Goal: Obtain resource: Download file/media

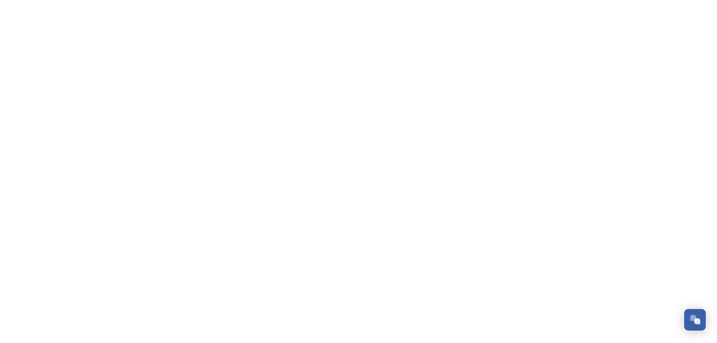
scroll to position [3372, 0]
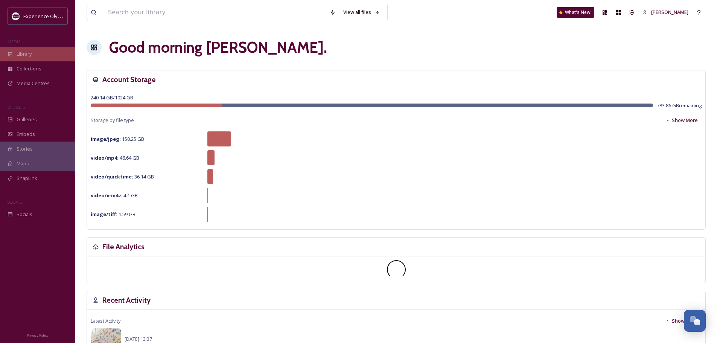
click at [23, 53] on span "Library" at bounding box center [24, 53] width 15 height 7
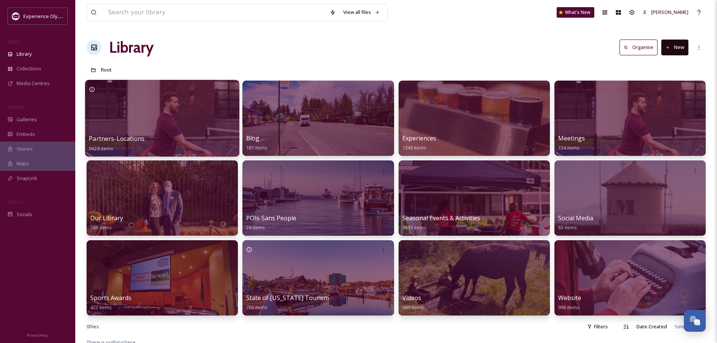
click at [128, 137] on span "Partners-Locations" at bounding box center [117, 138] width 56 height 8
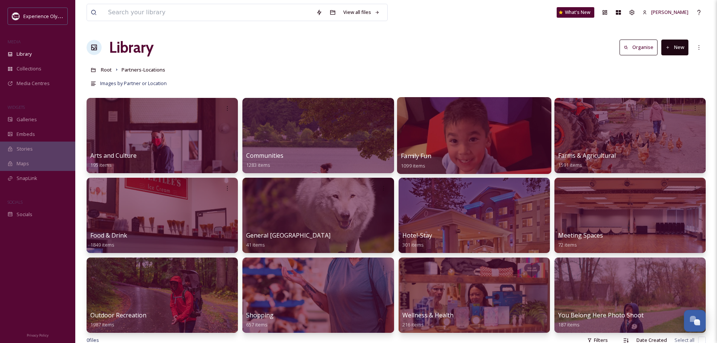
click at [446, 158] on div "Family Fun 1099 items" at bounding box center [474, 160] width 147 height 19
click at [418, 156] on span "Family Fun" at bounding box center [416, 156] width 31 height 8
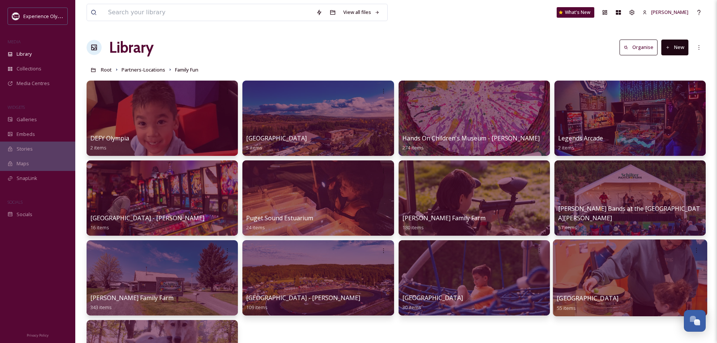
click at [586, 295] on span "WET Science Center" at bounding box center [588, 298] width 62 height 8
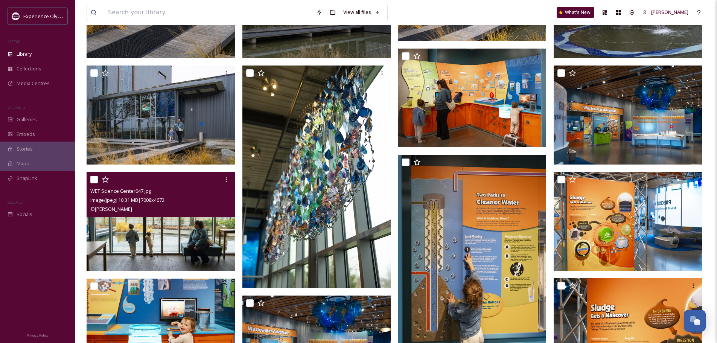
scroll to position [301, 0]
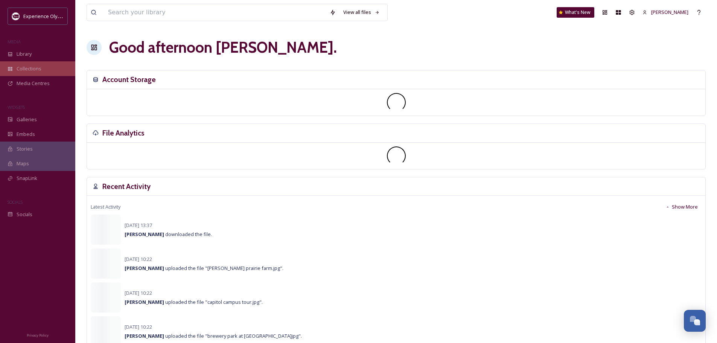
scroll to position [3372, 0]
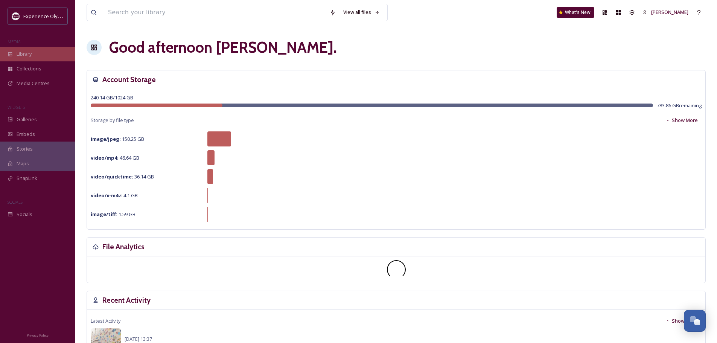
click at [26, 56] on span "Library" at bounding box center [24, 53] width 15 height 7
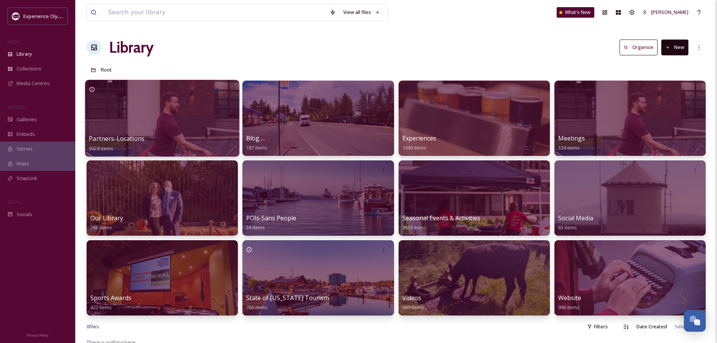
click at [103, 135] on span "Partners-Locations" at bounding box center [117, 138] width 56 height 8
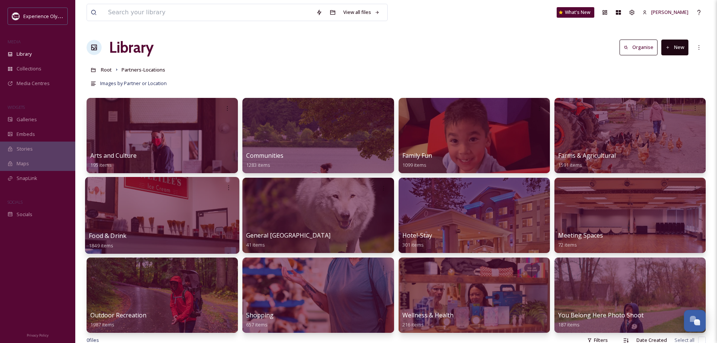
click at [101, 236] on span "Food & Drink" at bounding box center [108, 236] width 38 height 8
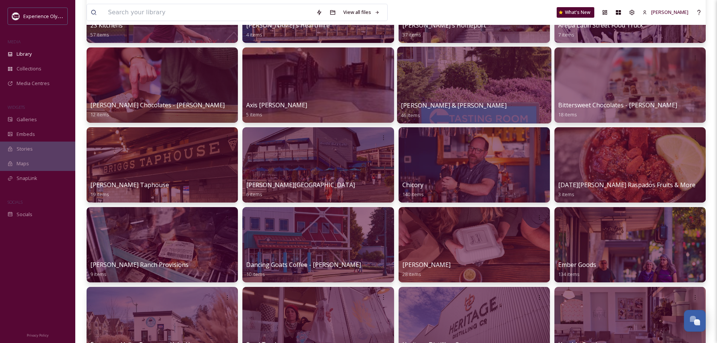
scroll to position [151, 0]
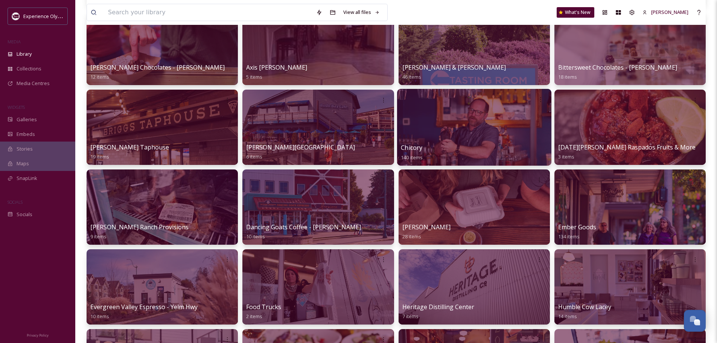
click at [417, 150] on span "Chicory" at bounding box center [411, 147] width 21 height 8
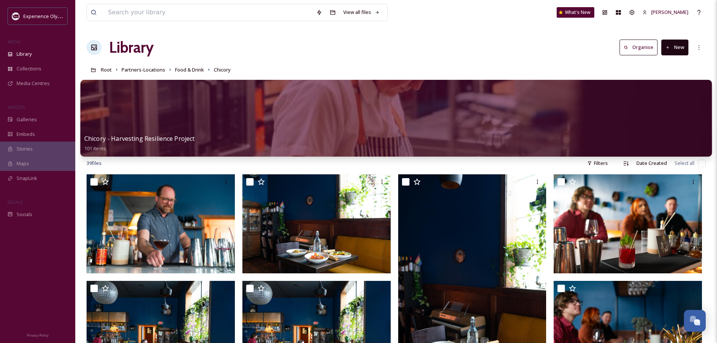
click at [133, 137] on span "Chicory - Harvesting Resilience Project" at bounding box center [139, 138] width 111 height 8
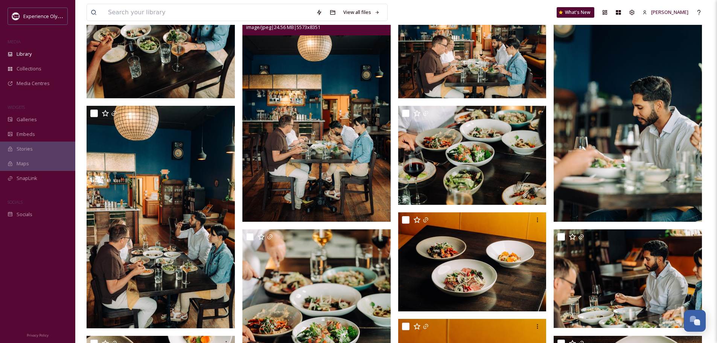
scroll to position [113, 0]
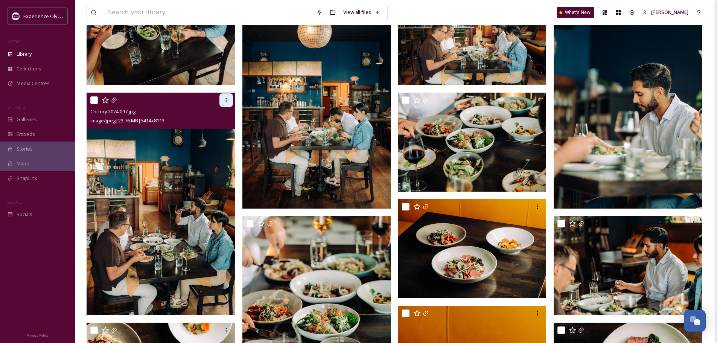
click at [225, 96] on div at bounding box center [227, 100] width 14 height 14
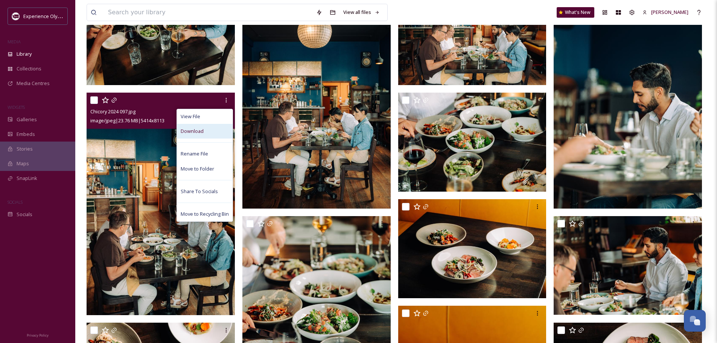
click at [209, 129] on div "Download" at bounding box center [205, 131] width 56 height 15
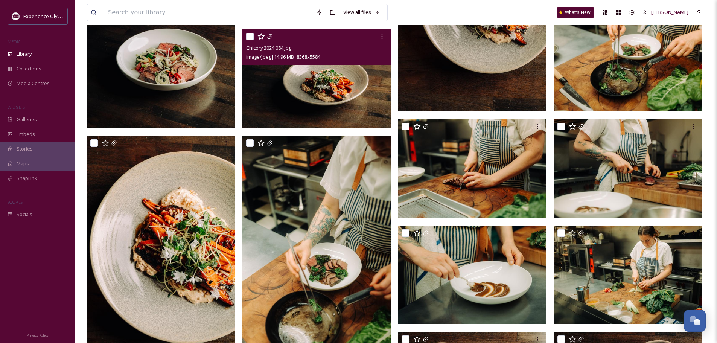
scroll to position [904, 0]
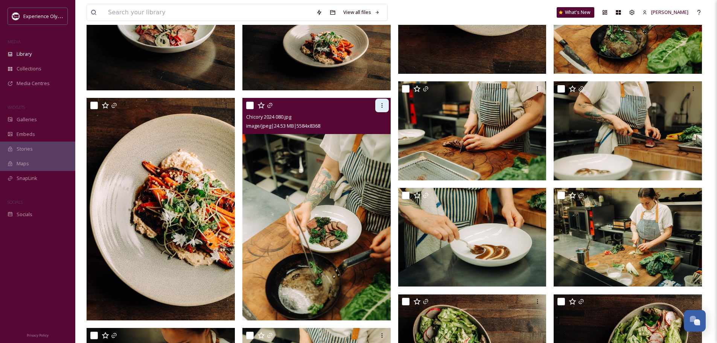
click at [382, 108] on icon at bounding box center [382, 105] width 6 height 6
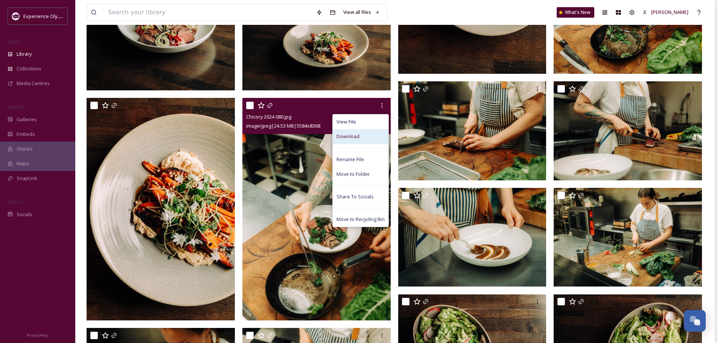
click at [365, 133] on div "Download" at bounding box center [361, 136] width 56 height 15
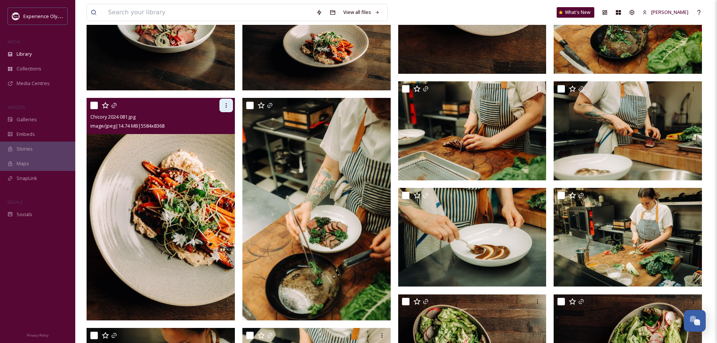
click at [224, 107] on icon at bounding box center [226, 105] width 6 height 6
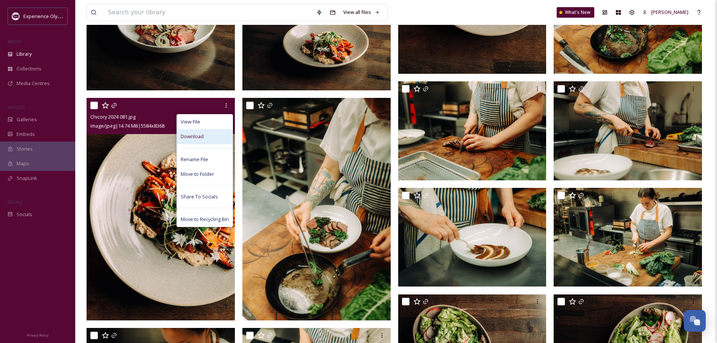
click at [219, 133] on div "Download" at bounding box center [205, 136] width 56 height 15
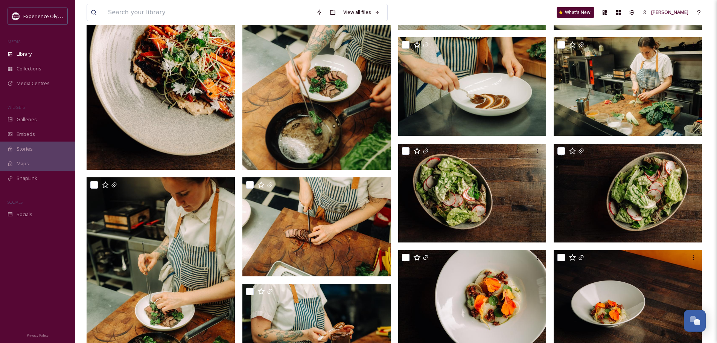
scroll to position [1130, 0]
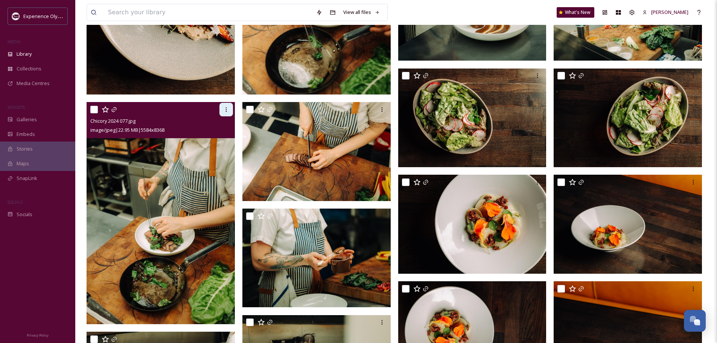
click at [225, 110] on icon at bounding box center [226, 110] width 6 height 6
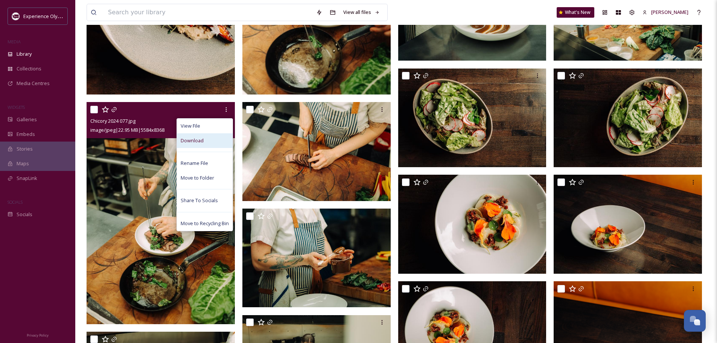
click at [217, 139] on div "Download" at bounding box center [205, 140] width 56 height 15
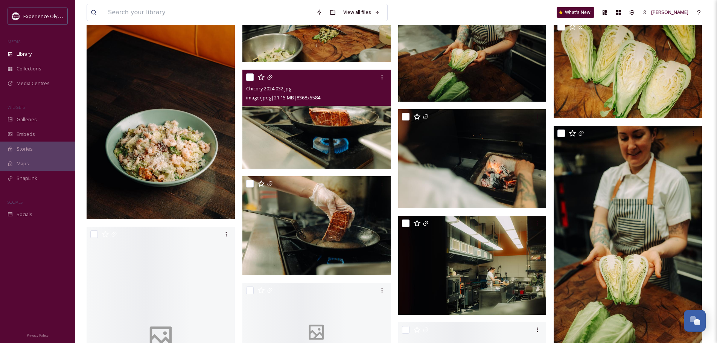
scroll to position [2712, 0]
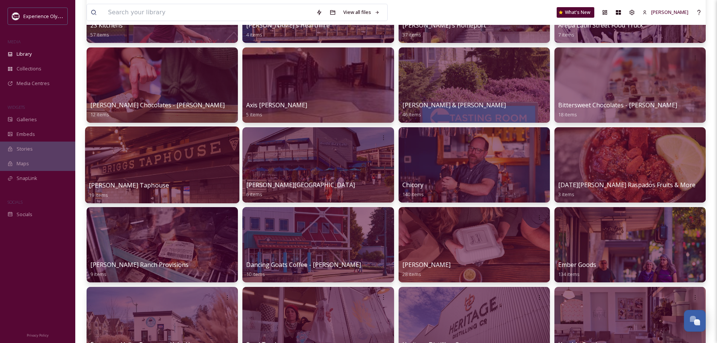
scroll to position [151, 0]
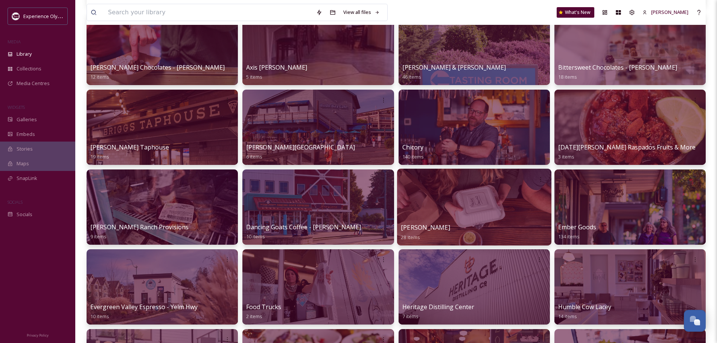
click at [429, 221] on div at bounding box center [474, 207] width 154 height 77
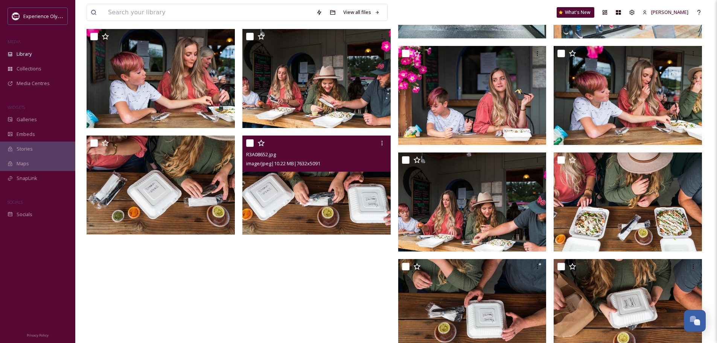
scroll to position [630, 0]
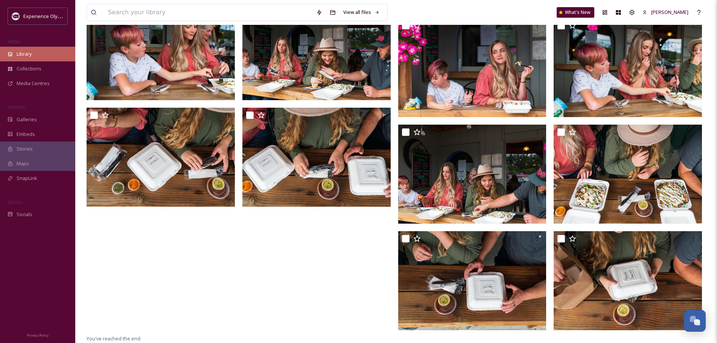
click at [23, 55] on span "Library" at bounding box center [24, 53] width 15 height 7
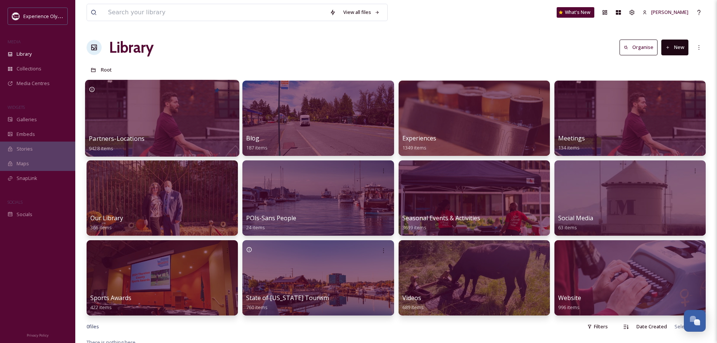
click at [122, 137] on span "Partners-Locations" at bounding box center [117, 138] width 56 height 8
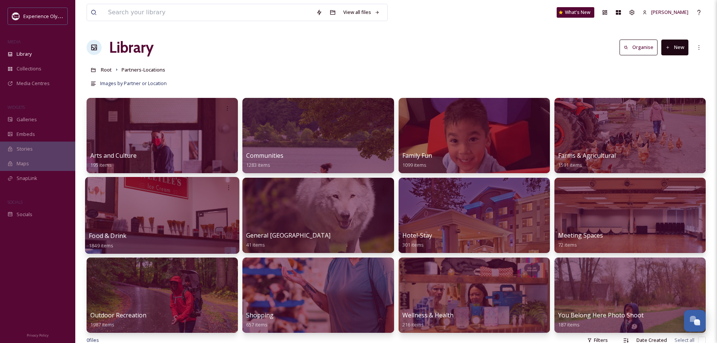
click at [110, 230] on div at bounding box center [162, 215] width 154 height 77
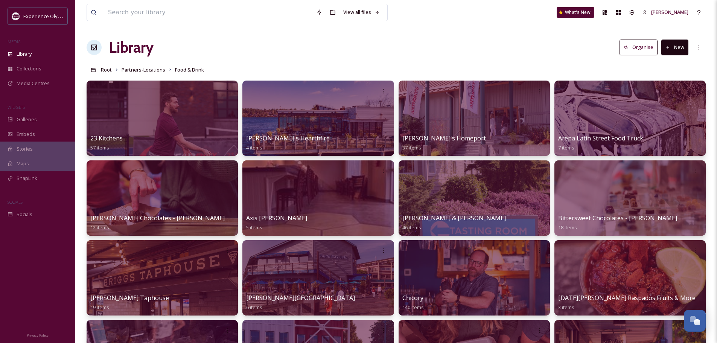
click at [678, 48] on button "New" at bounding box center [675, 47] width 27 height 15
click at [670, 92] on span "Folder" at bounding box center [666, 94] width 14 height 7
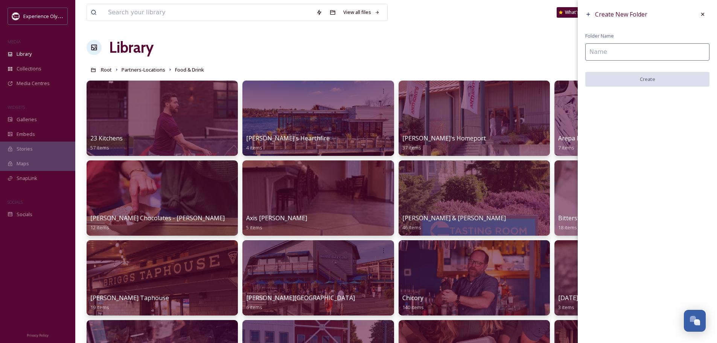
click at [612, 53] on input at bounding box center [648, 51] width 124 height 17
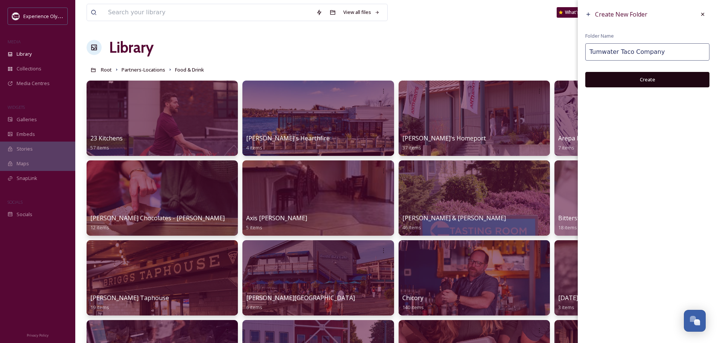
type input "Tumwater Taco Company"
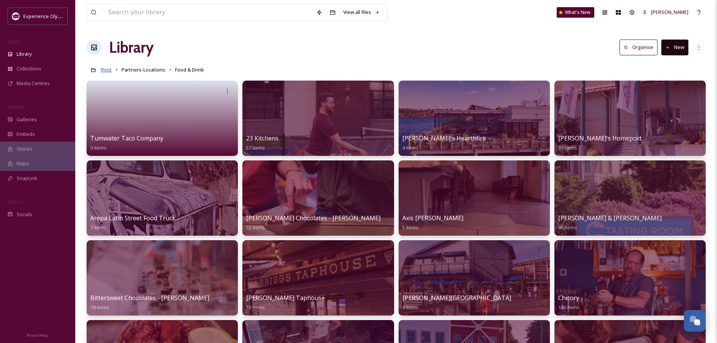
click at [108, 72] on span "Root" at bounding box center [106, 69] width 11 height 7
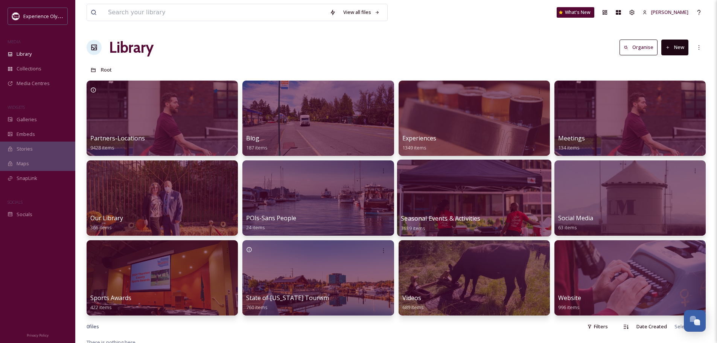
scroll to position [38, 0]
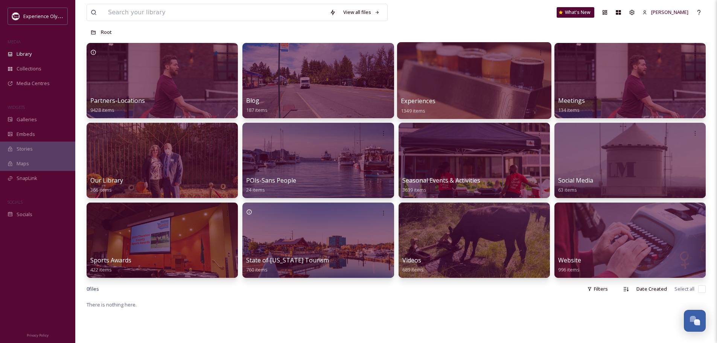
click at [413, 99] on span "Experiences" at bounding box center [418, 101] width 35 height 8
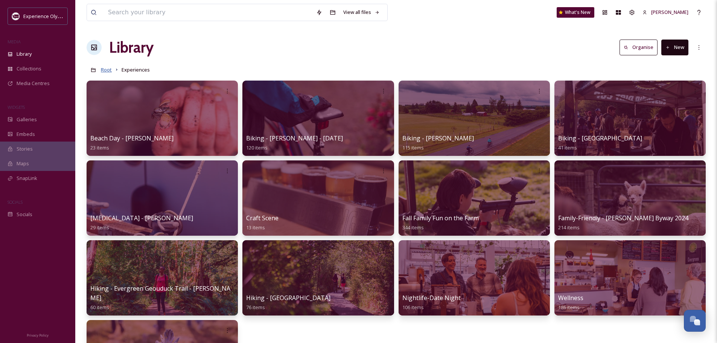
click at [110, 70] on span "Root" at bounding box center [106, 69] width 11 height 7
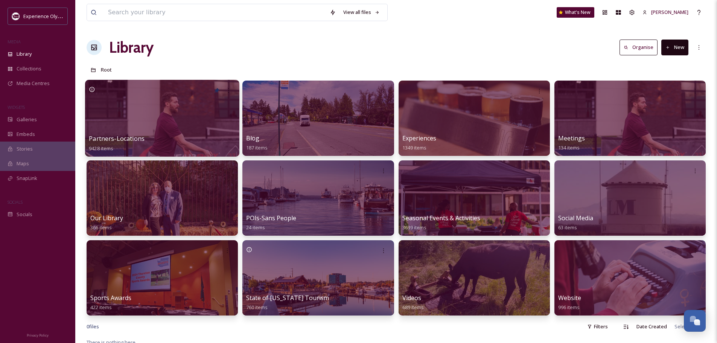
click at [139, 137] on span "Partners-Locations" at bounding box center [117, 138] width 56 height 8
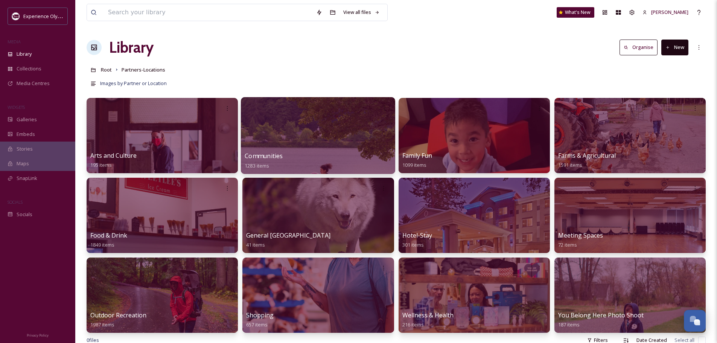
click at [266, 155] on span "Communities" at bounding box center [264, 156] width 38 height 8
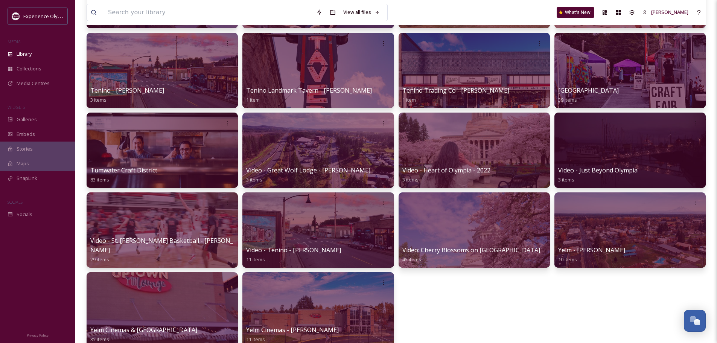
scroll to position [527, 0]
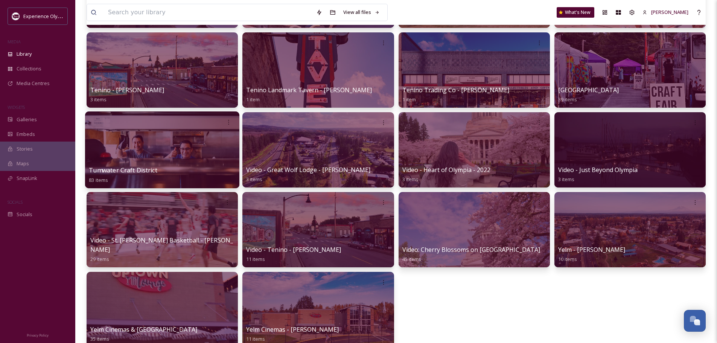
click at [130, 171] on span "Tumwater Craft District" at bounding box center [123, 170] width 69 height 8
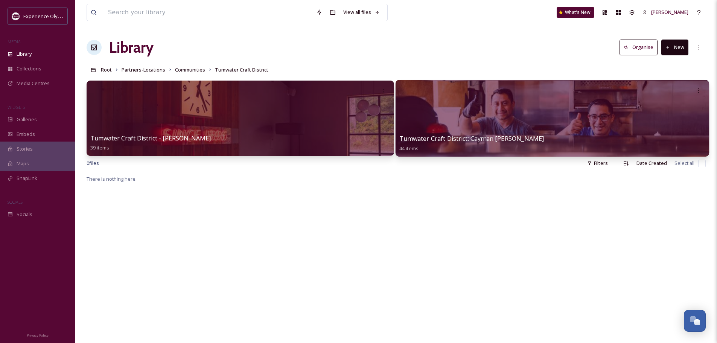
click at [439, 140] on span "Tumwater Craft District: Cayman [PERSON_NAME]" at bounding box center [472, 138] width 145 height 8
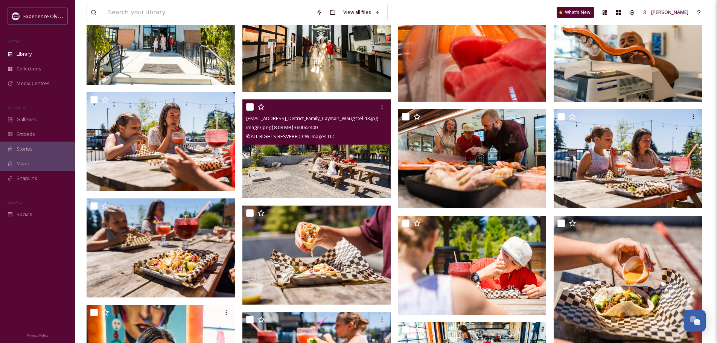
scroll to position [753, 0]
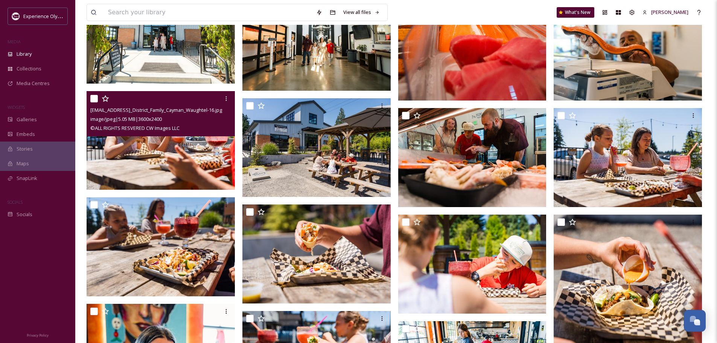
click at [92, 99] on input "checkbox" at bounding box center [94, 99] width 8 height 8
checkbox input "true"
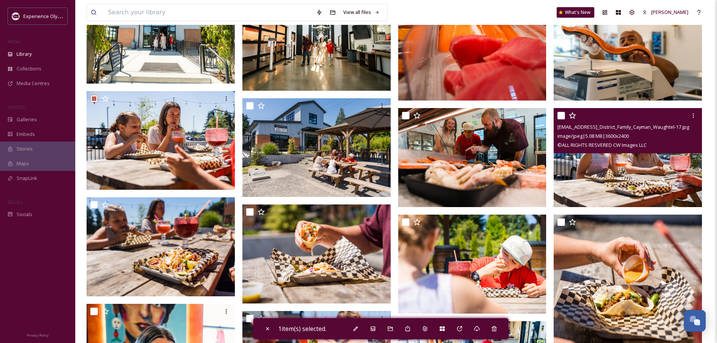
click at [559, 114] on input "checkbox" at bounding box center [562, 116] width 8 height 8
checkbox input "true"
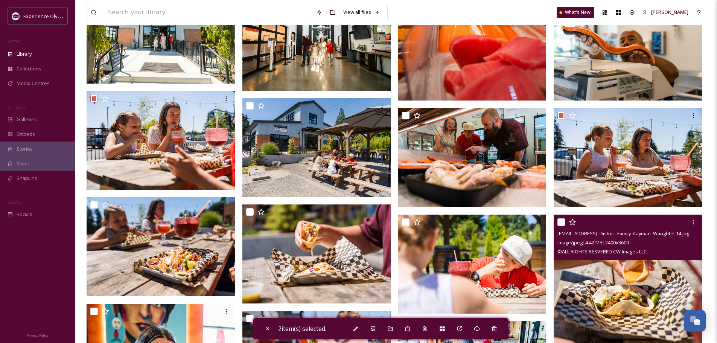
click at [563, 223] on input "checkbox" at bounding box center [562, 222] width 8 height 8
checkbox input "true"
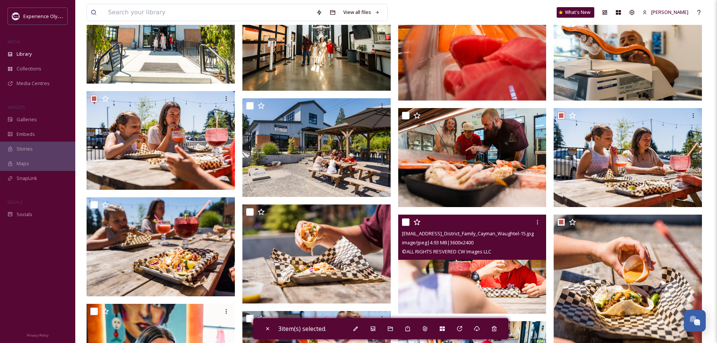
click at [406, 220] on input "checkbox" at bounding box center [406, 222] width 8 height 8
checkbox input "true"
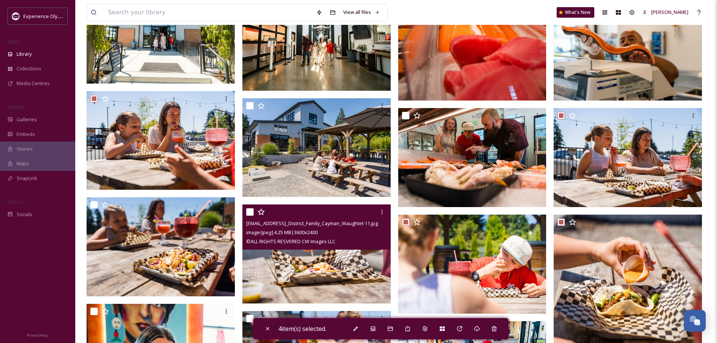
click at [250, 212] on input "checkbox" at bounding box center [250, 212] width 8 height 8
checkbox input "true"
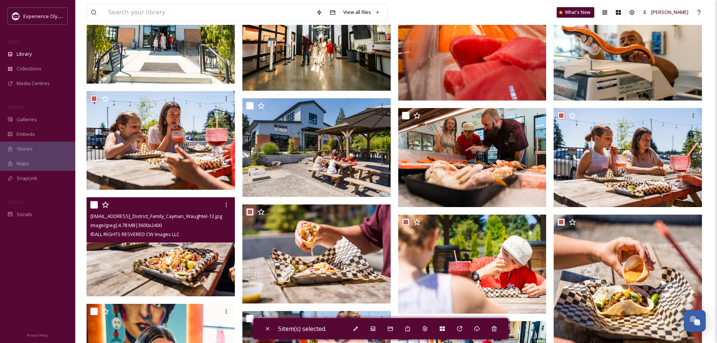
click at [94, 203] on input "checkbox" at bounding box center [94, 205] width 8 height 8
checkbox input "true"
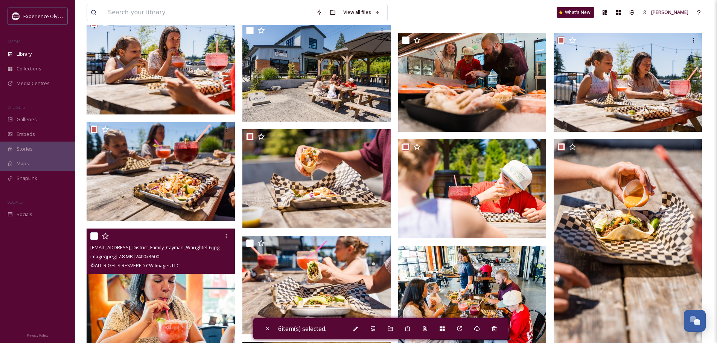
scroll to position [904, 0]
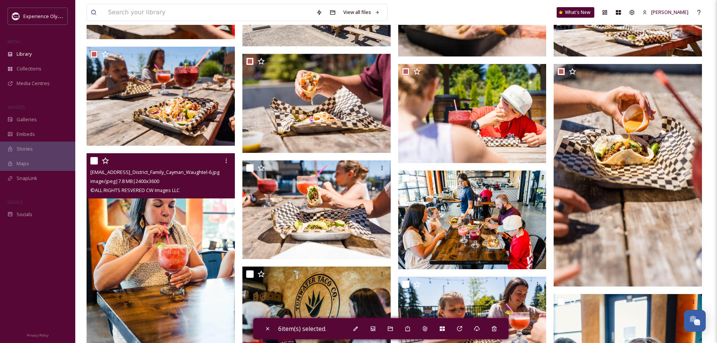
click at [94, 160] on input "checkbox" at bounding box center [94, 161] width 8 height 8
checkbox input "true"
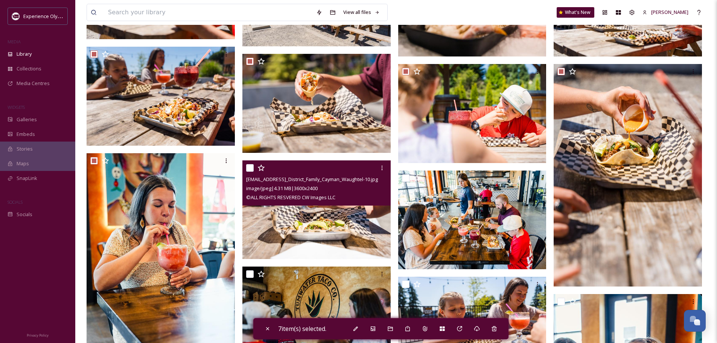
click at [251, 165] on input "checkbox" at bounding box center [250, 168] width 8 height 8
checkbox input "true"
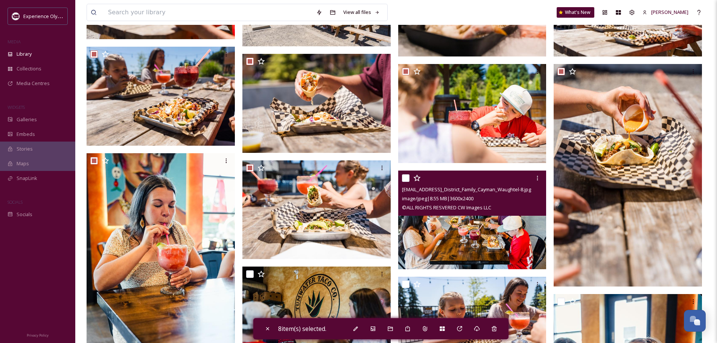
click at [405, 177] on input "checkbox" at bounding box center [406, 178] width 8 height 8
checkbox input "true"
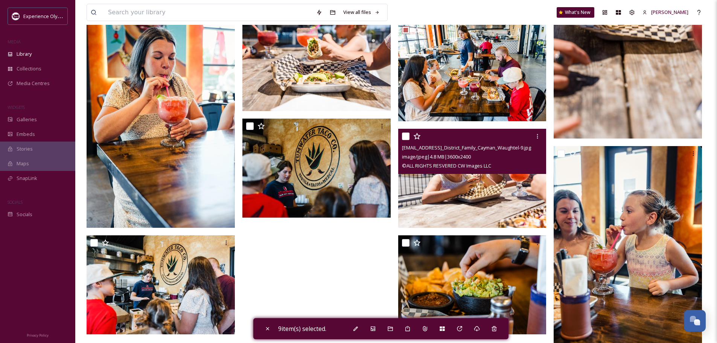
scroll to position [1092, 0]
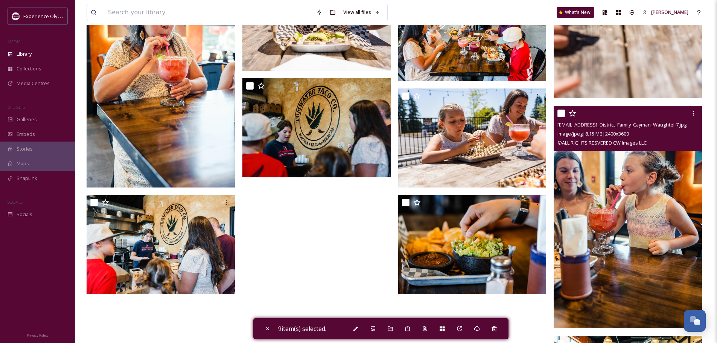
click at [560, 114] on input "checkbox" at bounding box center [562, 114] width 8 height 8
checkbox input "true"
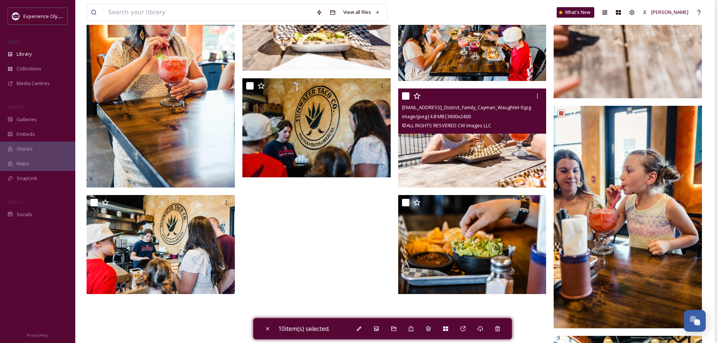
click at [404, 95] on input "checkbox" at bounding box center [406, 96] width 8 height 8
checkbox input "true"
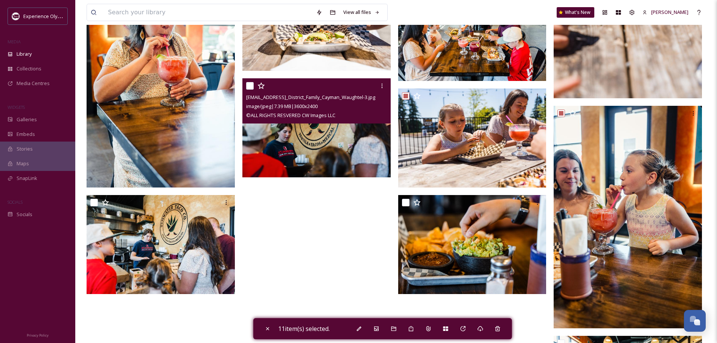
click at [251, 86] on input "checkbox" at bounding box center [250, 86] width 8 height 8
checkbox input "true"
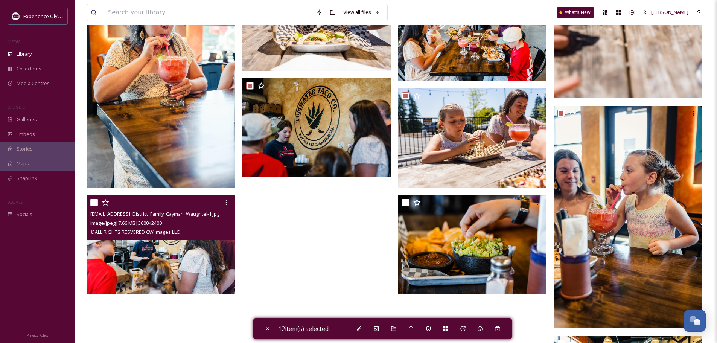
click at [93, 202] on input "checkbox" at bounding box center [94, 203] width 8 height 8
checkbox input "true"
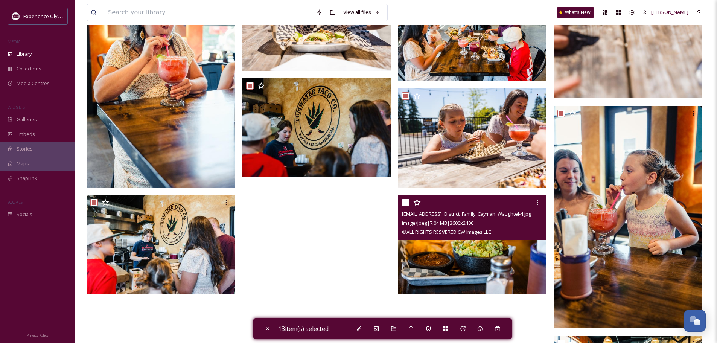
click at [403, 201] on input "checkbox" at bounding box center [406, 203] width 8 height 8
checkbox input "true"
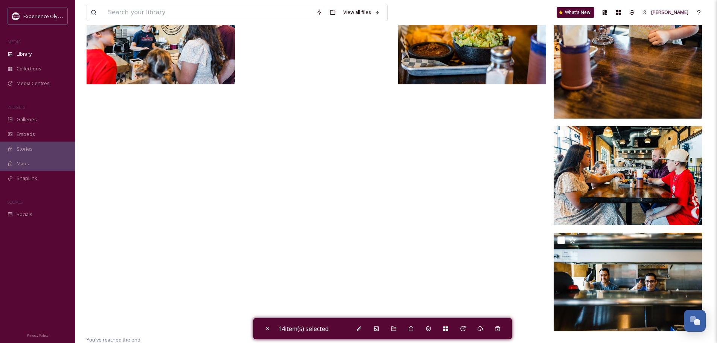
scroll to position [1303, 0]
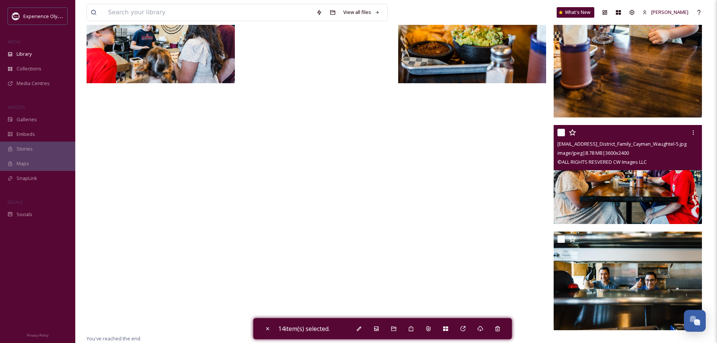
click at [562, 132] on input "checkbox" at bounding box center [562, 133] width 8 height 8
checkbox input "true"
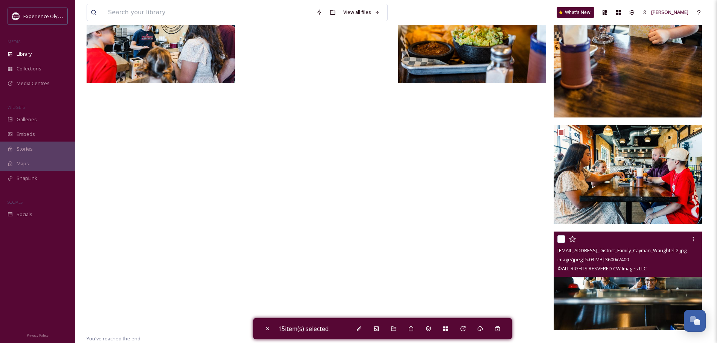
click at [560, 239] on input "checkbox" at bounding box center [562, 239] width 8 height 8
checkbox input "true"
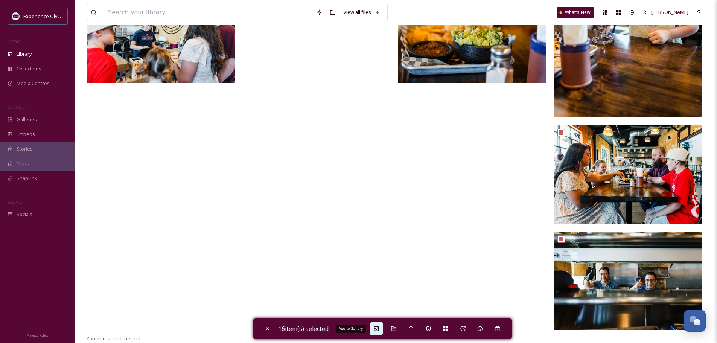
click at [380, 331] on icon at bounding box center [377, 329] width 6 height 6
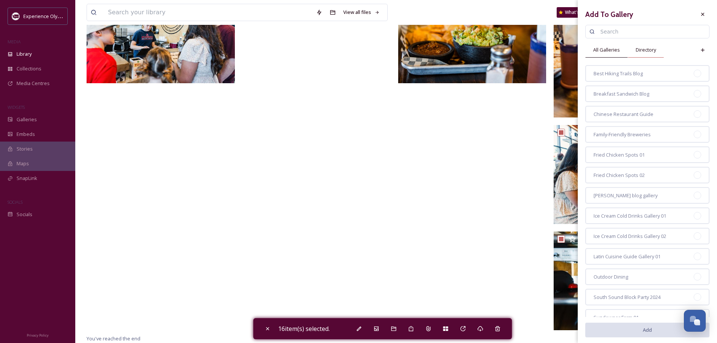
click at [651, 52] on span "Directory" at bounding box center [646, 49] width 20 height 7
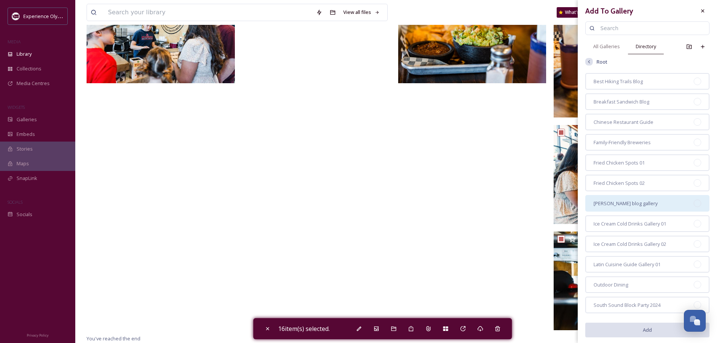
scroll to position [0, 0]
click at [605, 49] on span "All Galleries" at bounding box center [607, 49] width 27 height 7
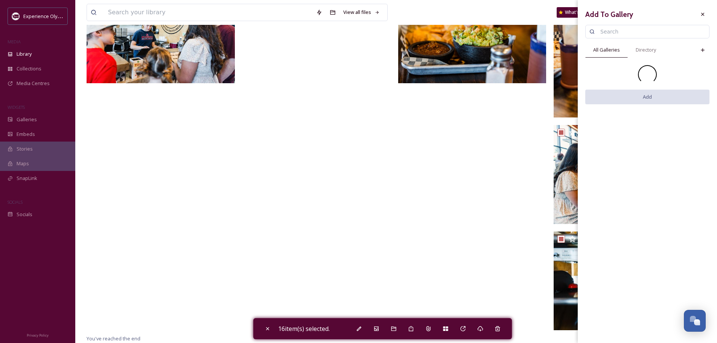
click at [618, 28] on input at bounding box center [651, 31] width 109 height 15
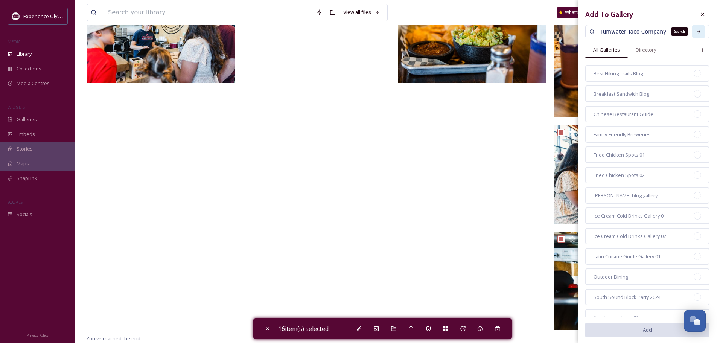
type input "Tumwater Taco Company"
click at [696, 32] on div "Search" at bounding box center [699, 32] width 14 height 14
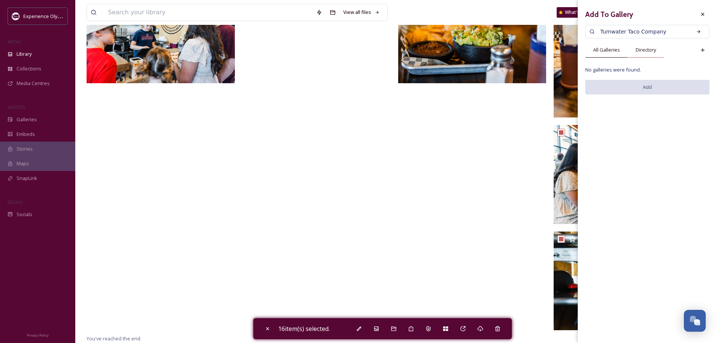
click at [641, 51] on span "Directory" at bounding box center [646, 49] width 20 height 7
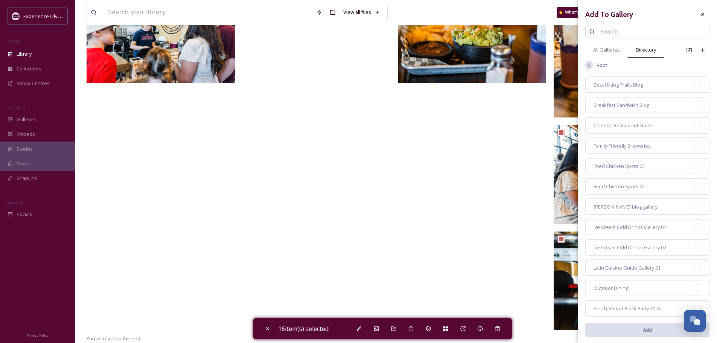
click at [628, 30] on input at bounding box center [651, 31] width 109 height 15
type input "Tumwater Taco Company"
click at [696, 32] on icon at bounding box center [698, 31] width 5 height 5
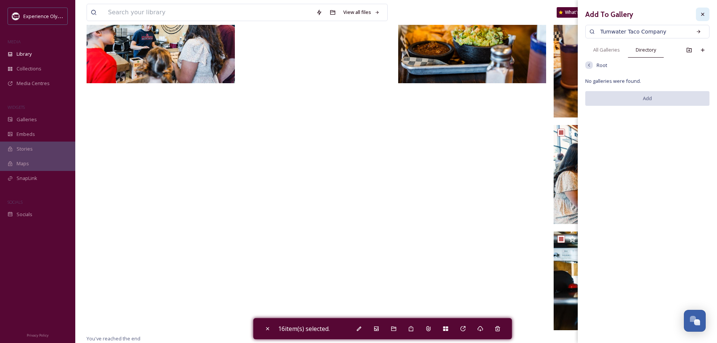
click at [703, 14] on icon at bounding box center [703, 14] width 3 height 3
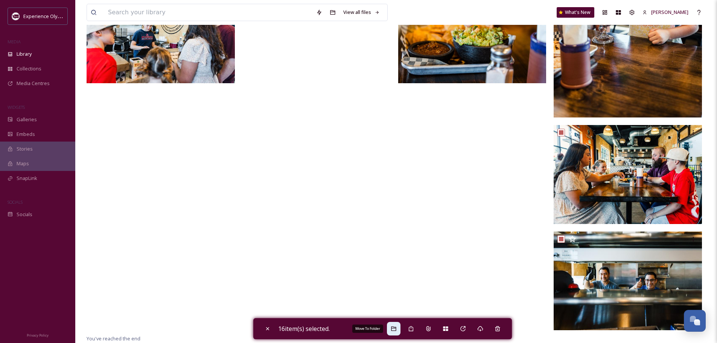
click at [397, 329] on icon at bounding box center [394, 329] width 6 height 6
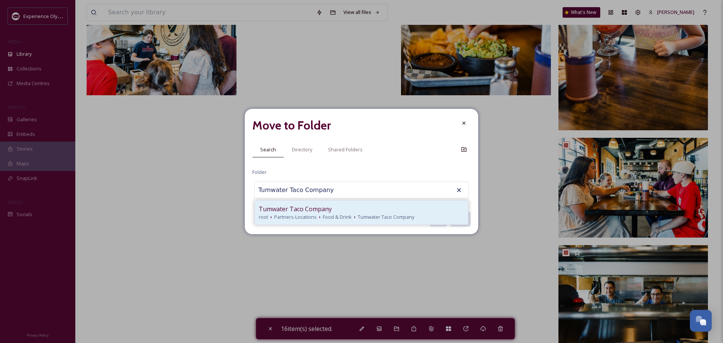
type input "Tumwater Taco Company"
click at [332, 206] on div "Tumwater Taco Company" at bounding box center [362, 209] width 206 height 9
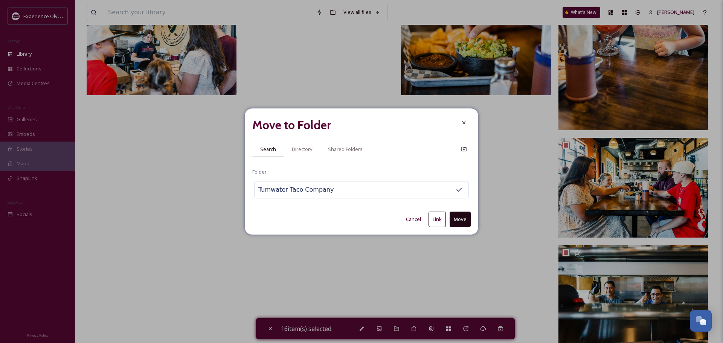
click at [432, 217] on button "Link" at bounding box center [437, 219] width 17 height 15
click at [463, 126] on div at bounding box center [464, 123] width 14 height 14
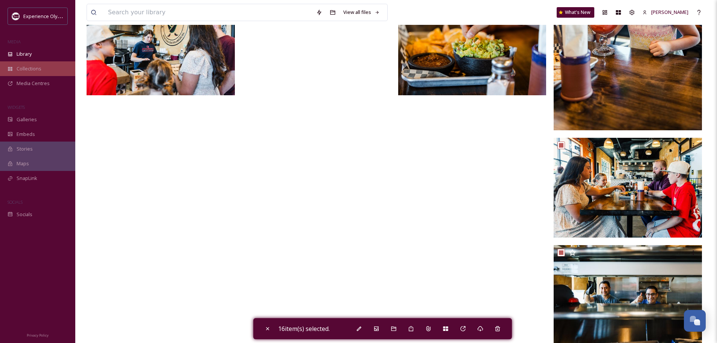
click at [30, 69] on span "Collections" at bounding box center [29, 68] width 25 height 7
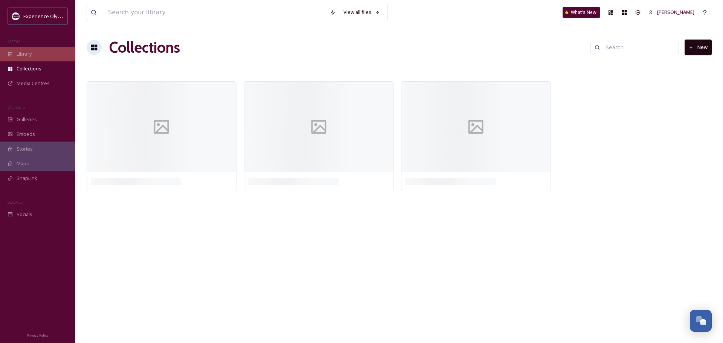
click at [29, 53] on span "Library" at bounding box center [24, 53] width 15 height 7
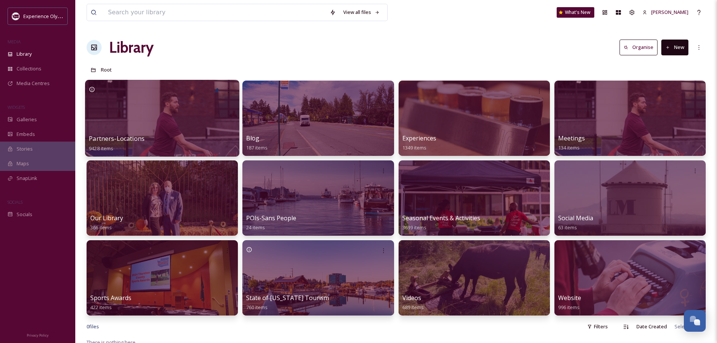
click at [119, 139] on span "Partners-Locations" at bounding box center [117, 138] width 56 height 8
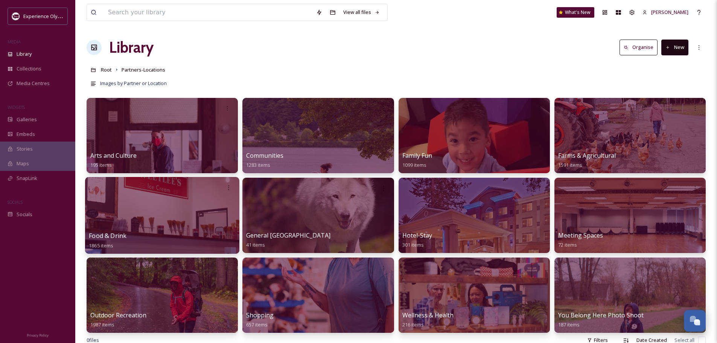
click at [108, 235] on span "Food & Drink" at bounding box center [108, 236] width 38 height 8
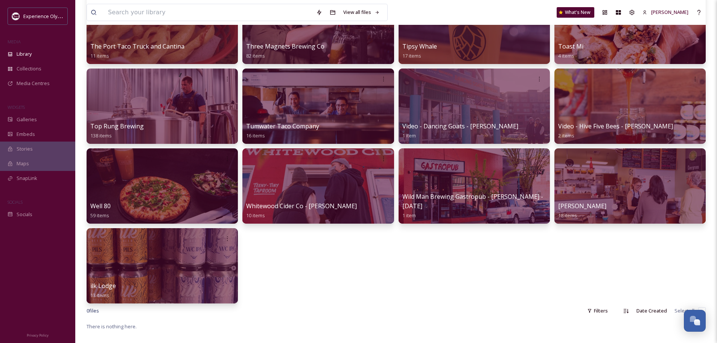
scroll to position [1055, 0]
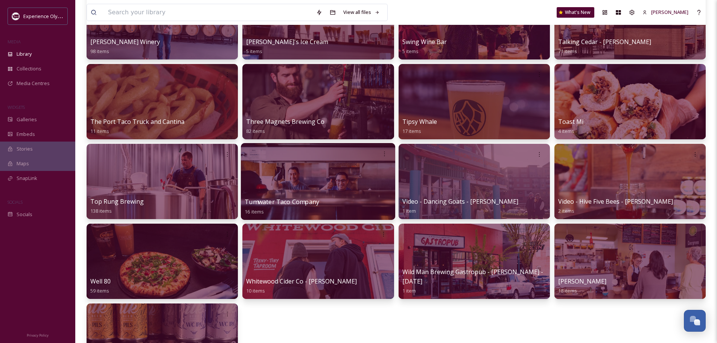
click at [268, 201] on span "Tumwater Taco Company" at bounding box center [282, 202] width 75 height 8
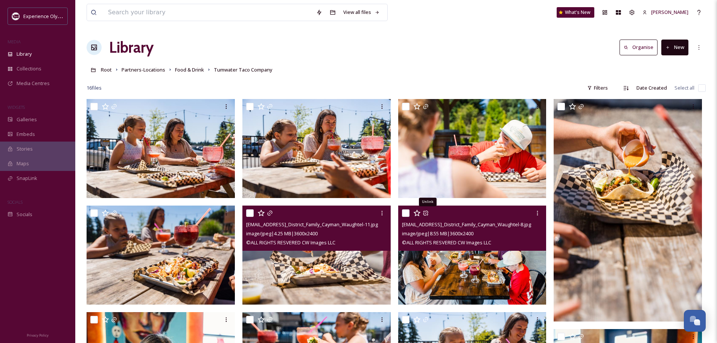
click at [252, 214] on input "checkbox" at bounding box center [250, 213] width 8 height 8
checkbox input "true"
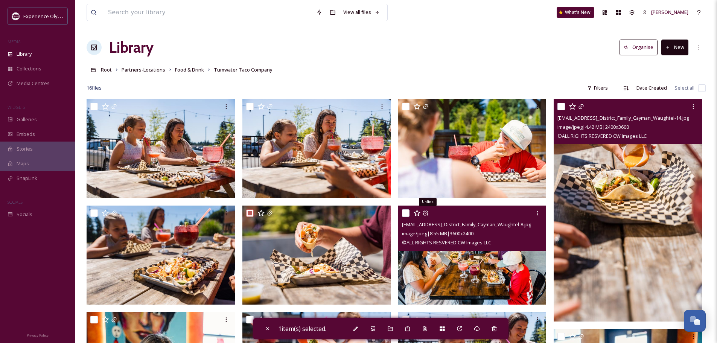
click at [559, 106] on input "checkbox" at bounding box center [562, 107] width 8 height 8
checkbox input "true"
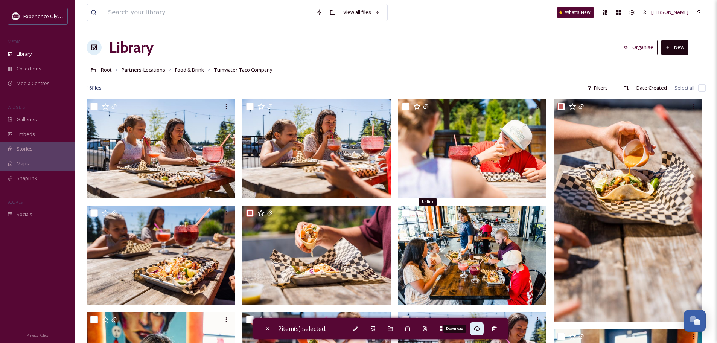
click at [479, 328] on icon at bounding box center [477, 329] width 6 height 6
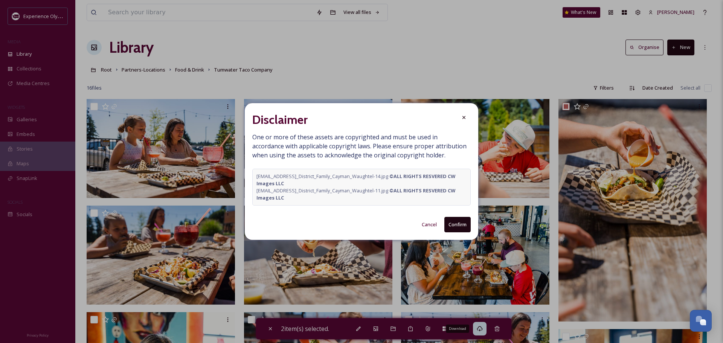
click at [455, 225] on button "Confirm" at bounding box center [457, 224] width 26 height 15
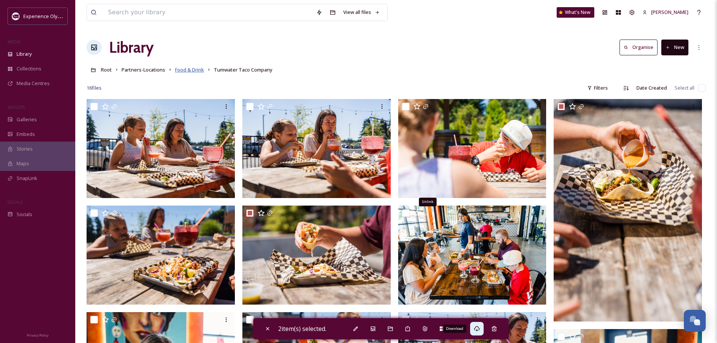
click at [198, 71] on span "Food & Drink" at bounding box center [189, 69] width 29 height 7
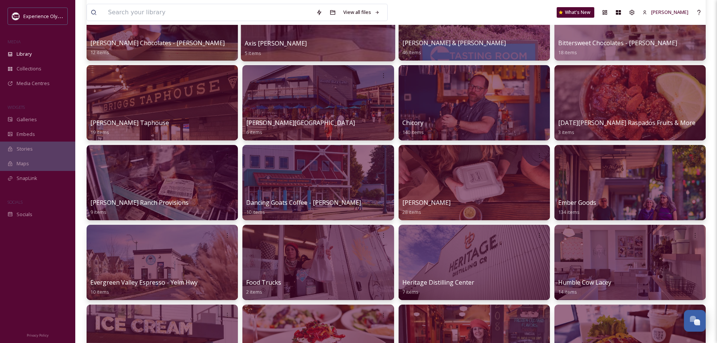
scroll to position [188, 0]
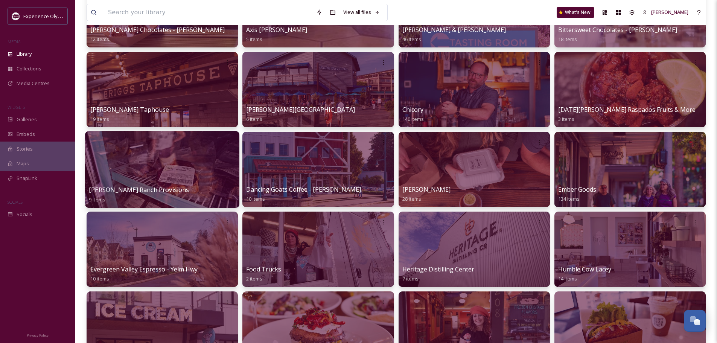
click at [145, 191] on span "[PERSON_NAME] Ranch Provisions" at bounding box center [139, 190] width 100 height 8
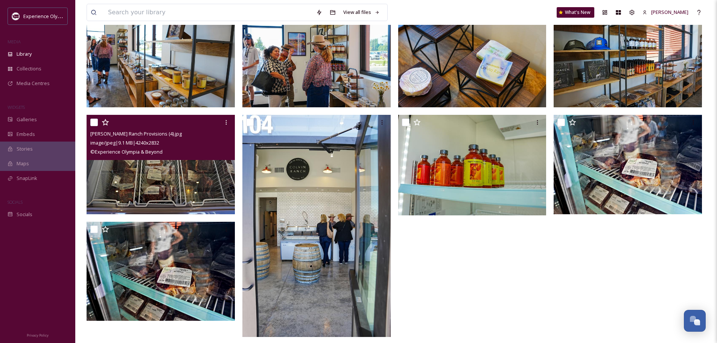
scroll to position [99, 0]
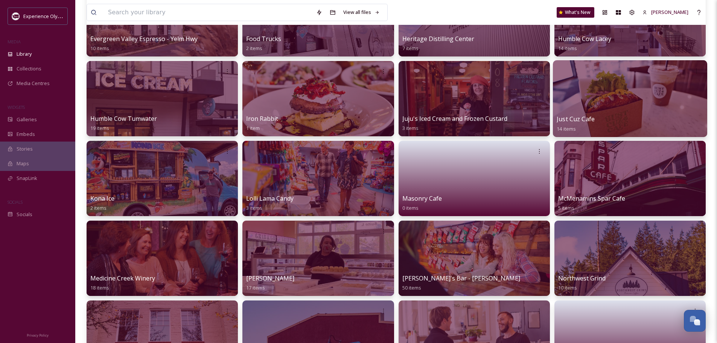
scroll to position [414, 0]
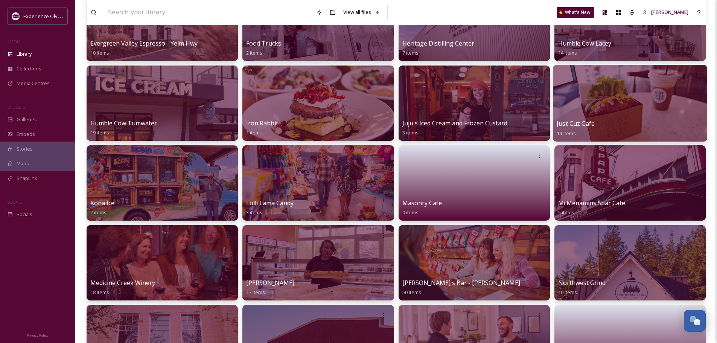
click at [587, 124] on span "Just Cuz Cafe" at bounding box center [576, 123] width 38 height 8
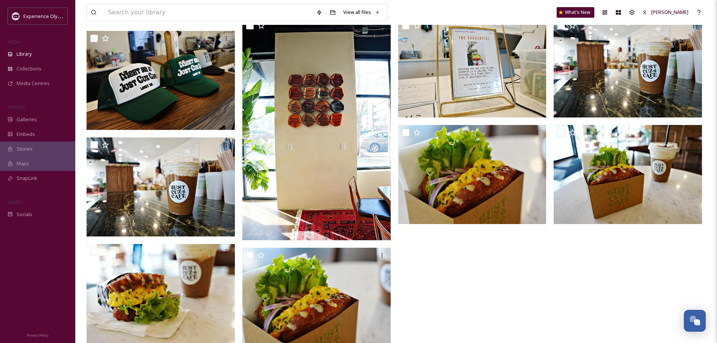
scroll to position [188, 0]
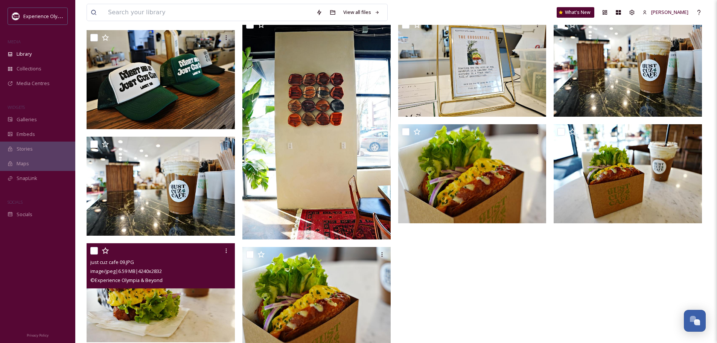
click at [181, 310] on img at bounding box center [161, 292] width 148 height 99
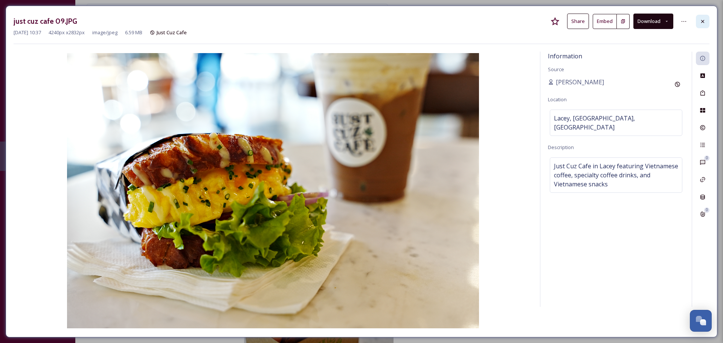
click at [704, 23] on icon at bounding box center [703, 21] width 6 height 6
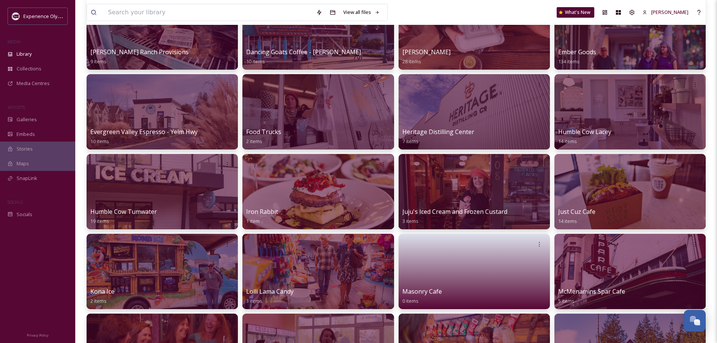
scroll to position [339, 0]
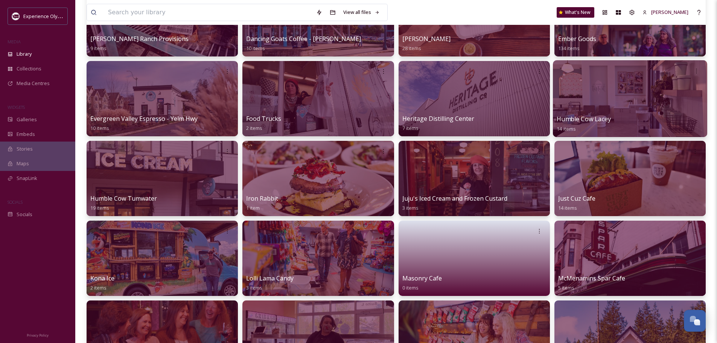
click at [614, 119] on div "Humble Cow Lacey 14 items" at bounding box center [630, 123] width 147 height 19
click at [583, 118] on span "Humble Cow Lacey" at bounding box center [584, 119] width 54 height 8
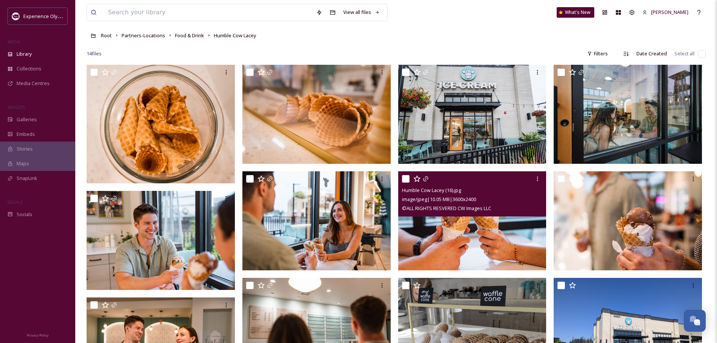
scroll to position [21, 0]
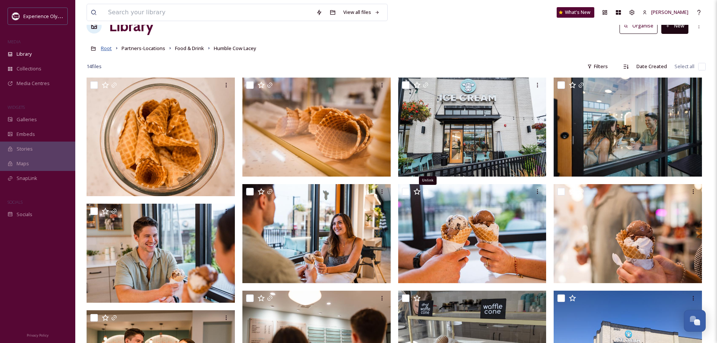
click at [107, 49] on span "Root" at bounding box center [106, 48] width 11 height 7
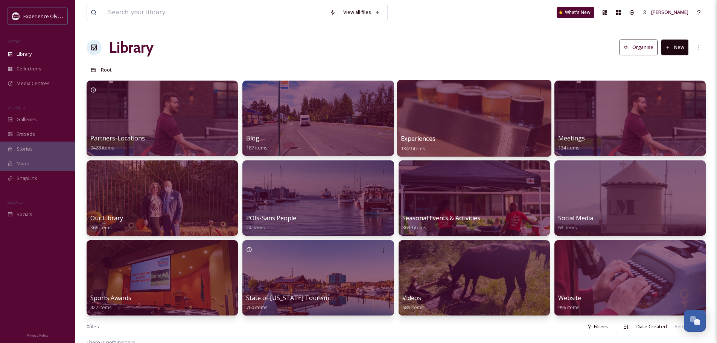
click at [429, 137] on span "Experiences" at bounding box center [418, 138] width 35 height 8
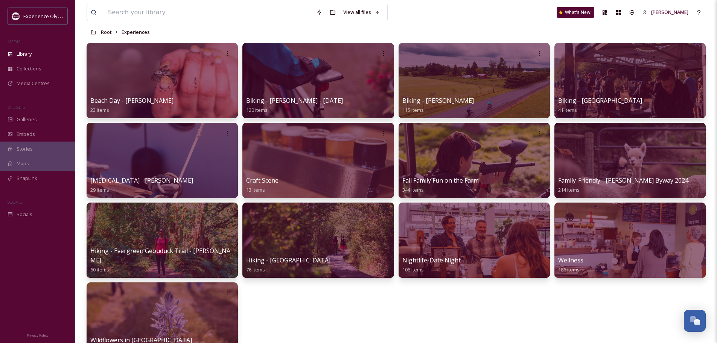
scroll to position [75, 0]
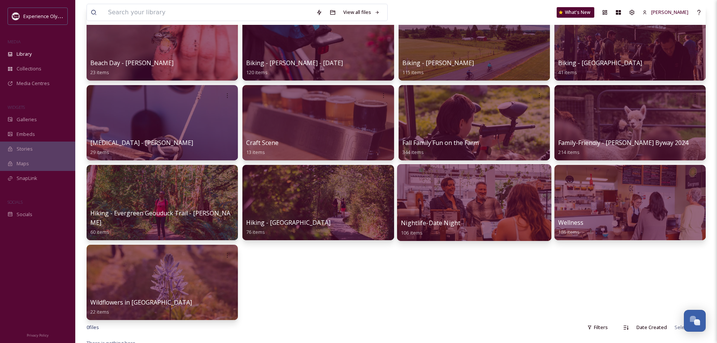
click at [444, 224] on span "Nightlife-Date Night" at bounding box center [431, 223] width 60 height 8
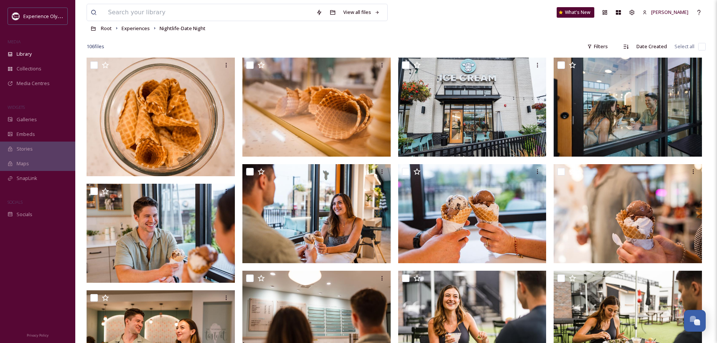
scroll to position [38, 0]
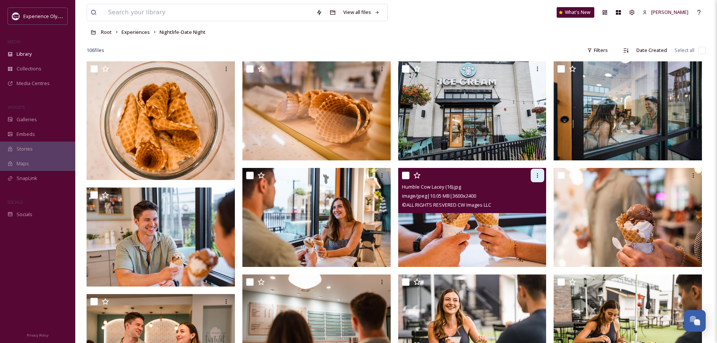
click at [532, 172] on div at bounding box center [538, 176] width 14 height 14
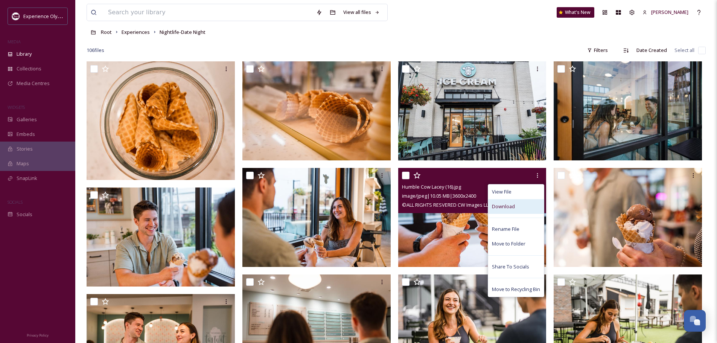
click at [515, 203] on div "Download" at bounding box center [516, 206] width 56 height 15
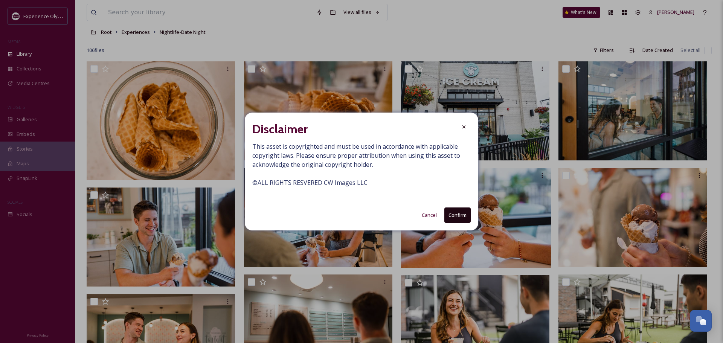
click at [459, 212] on button "Confirm" at bounding box center [457, 215] width 26 height 15
